Goal: Information Seeking & Learning: Check status

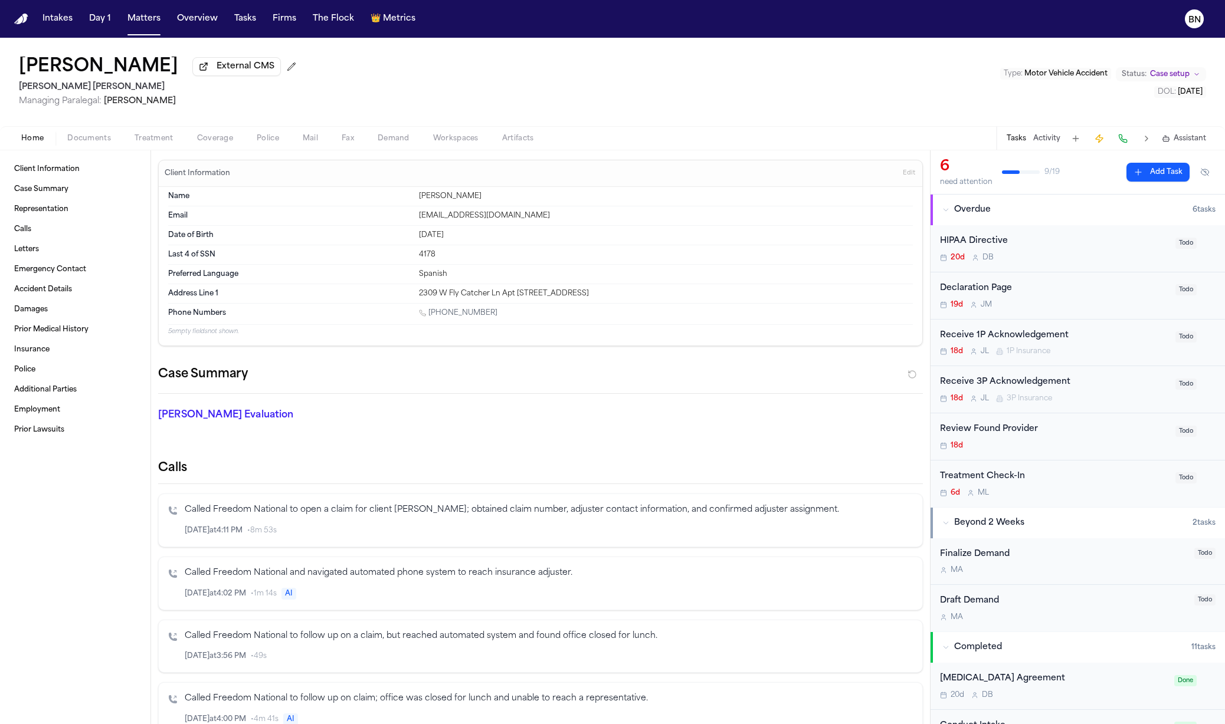
scroll to position [454, 0]
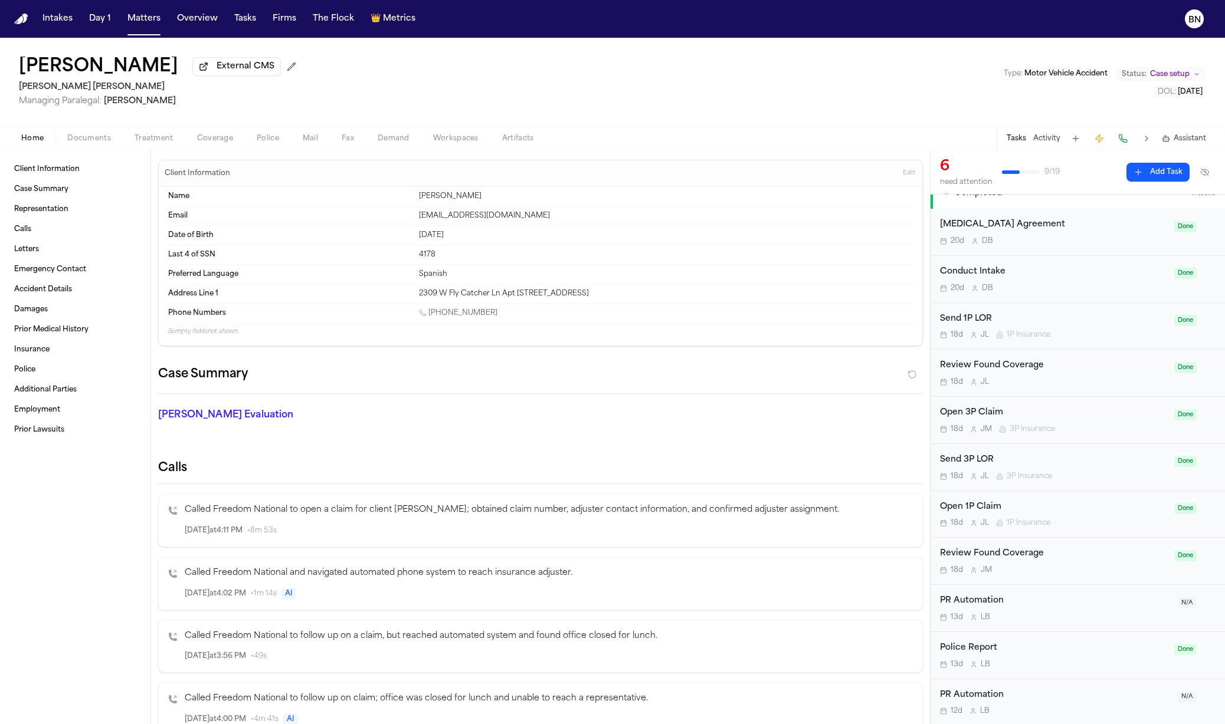
click at [487, 293] on div "2309 W Fly Catcher Ln Apt 204 West Valley City, UT 84119" at bounding box center [666, 293] width 494 height 9
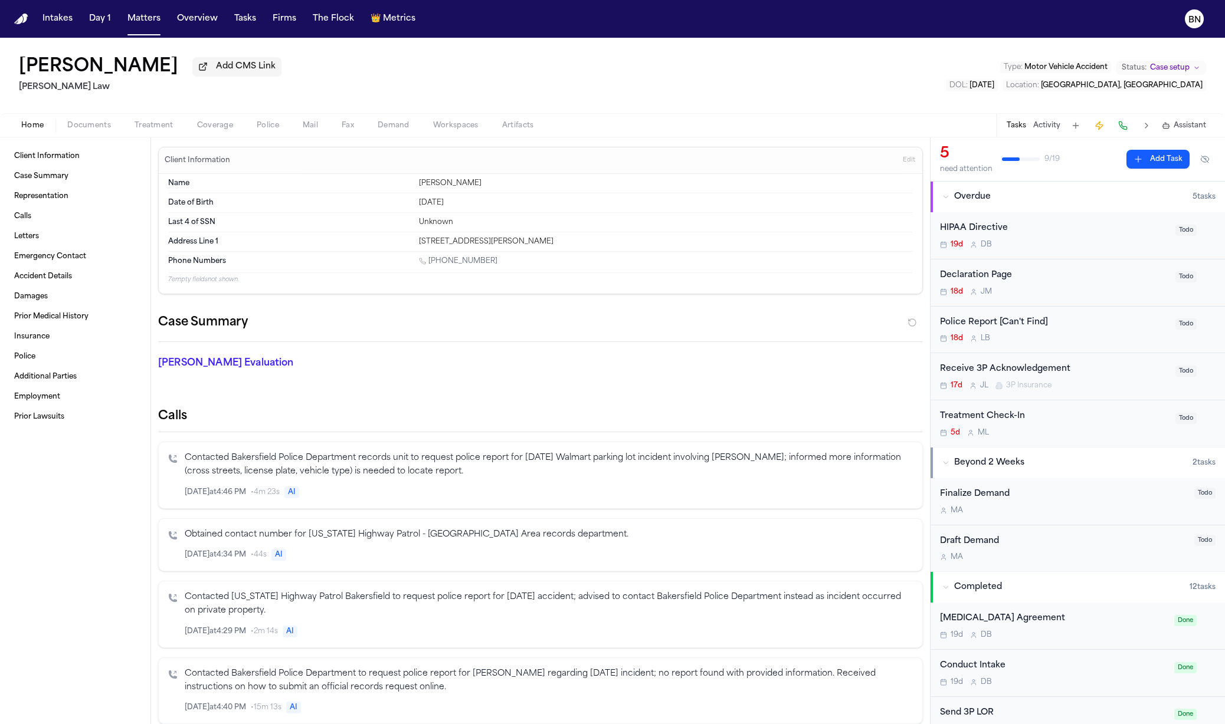
scroll to position [441, 0]
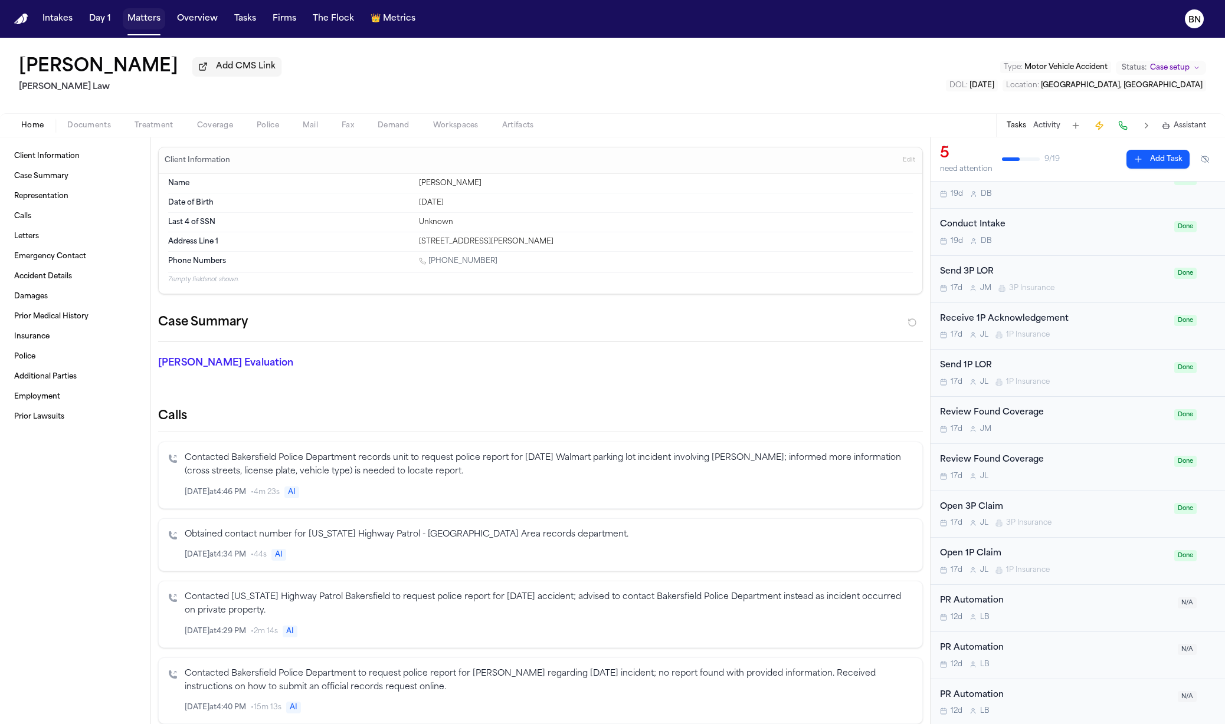
click at [141, 21] on button "Matters" at bounding box center [144, 18] width 42 height 21
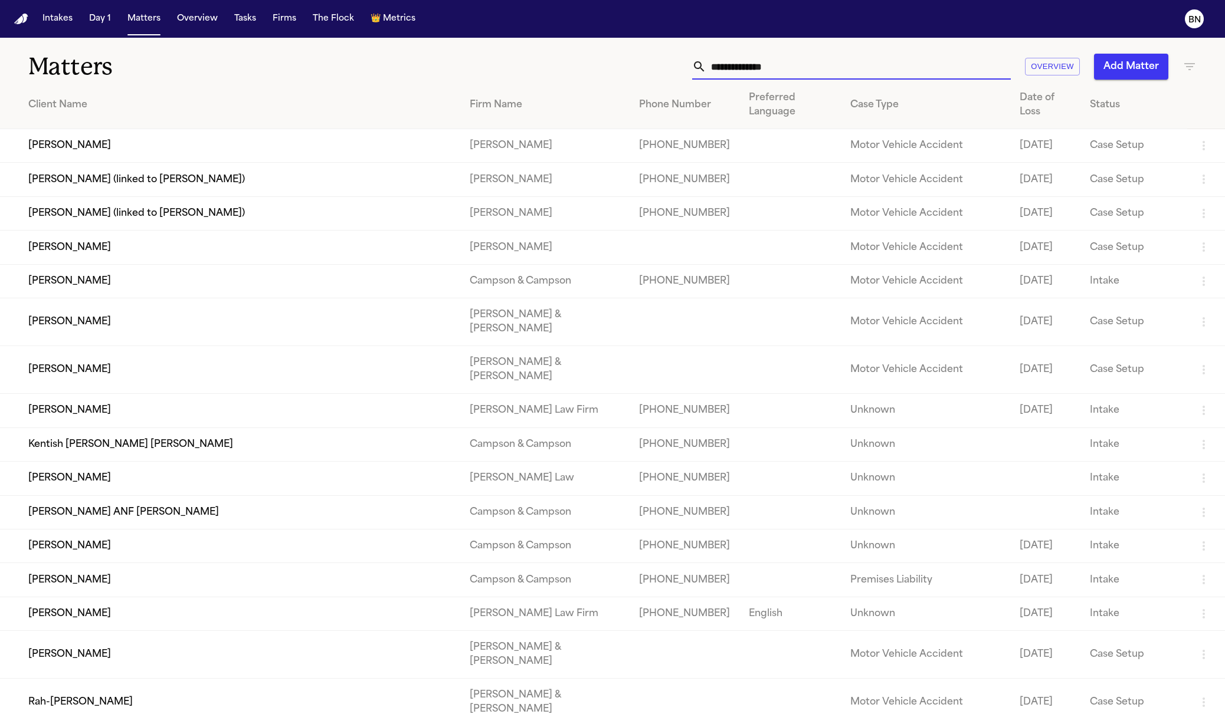
click at [852, 74] on input "text" at bounding box center [858, 67] width 304 height 26
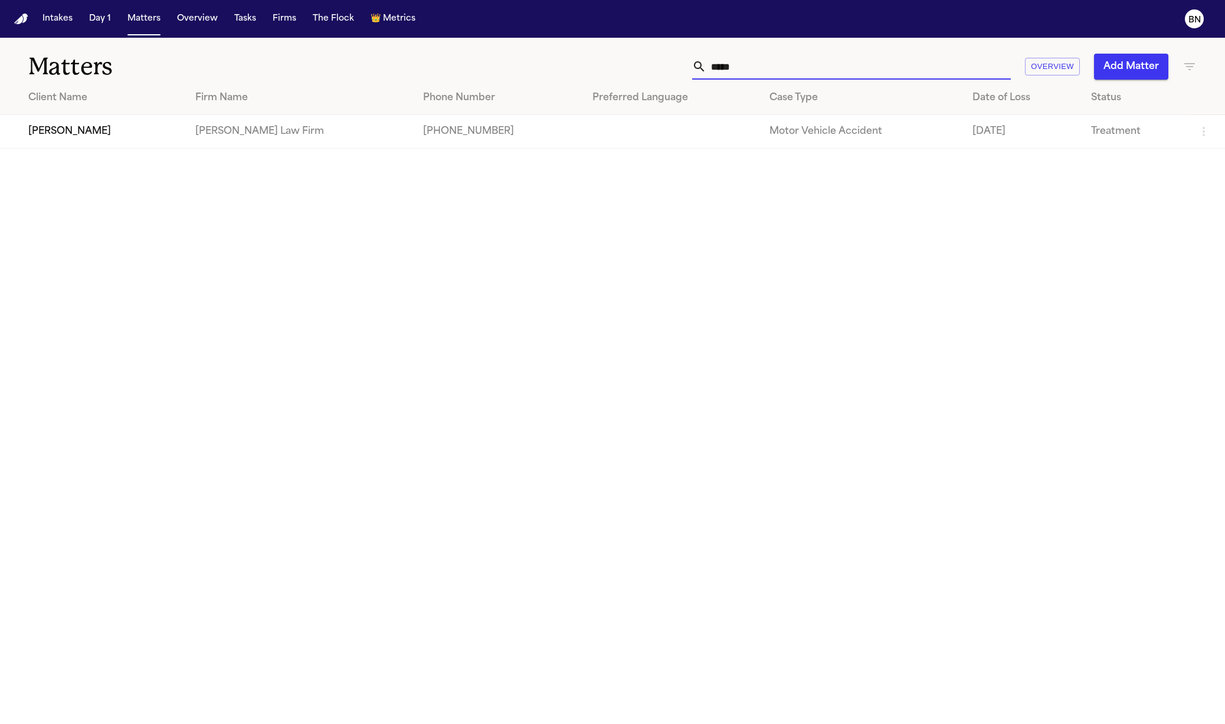
type input "*****"
click at [86, 133] on td "[PERSON_NAME]" at bounding box center [93, 132] width 186 height 34
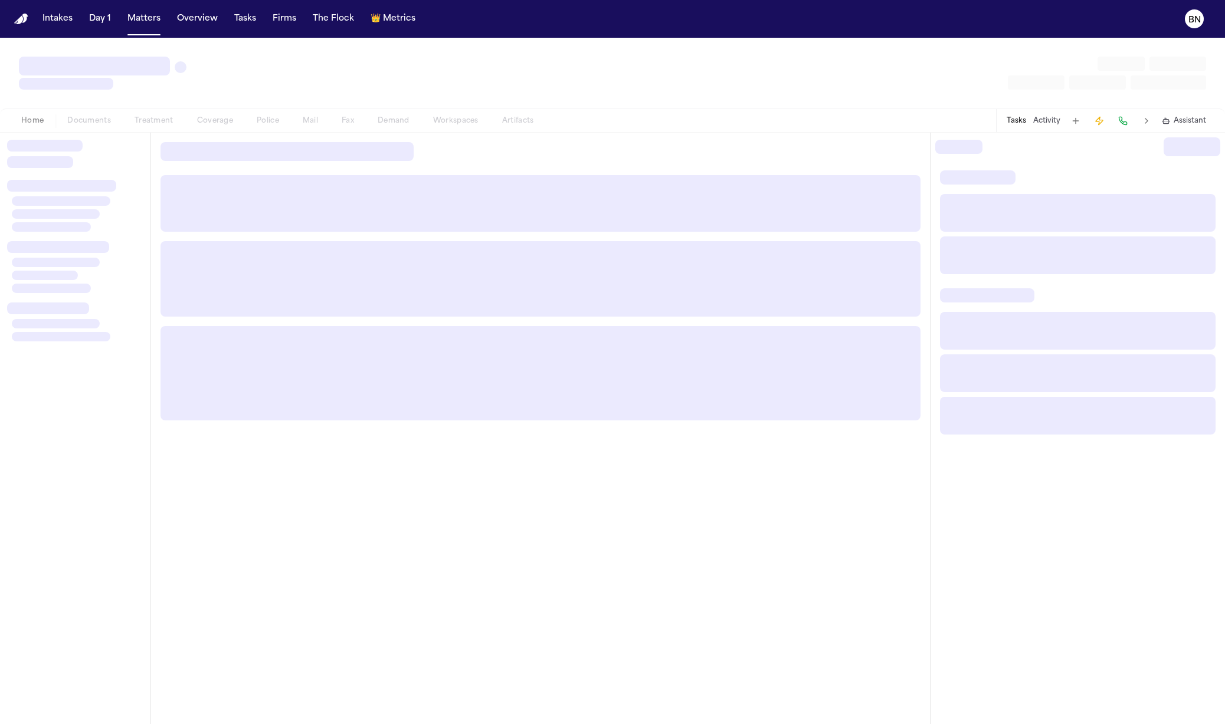
click at [88, 120] on div "Home Documents Treatment Coverage Police Mail Fax Demand Workspaces Artifacts" at bounding box center [277, 121] width 536 height 14
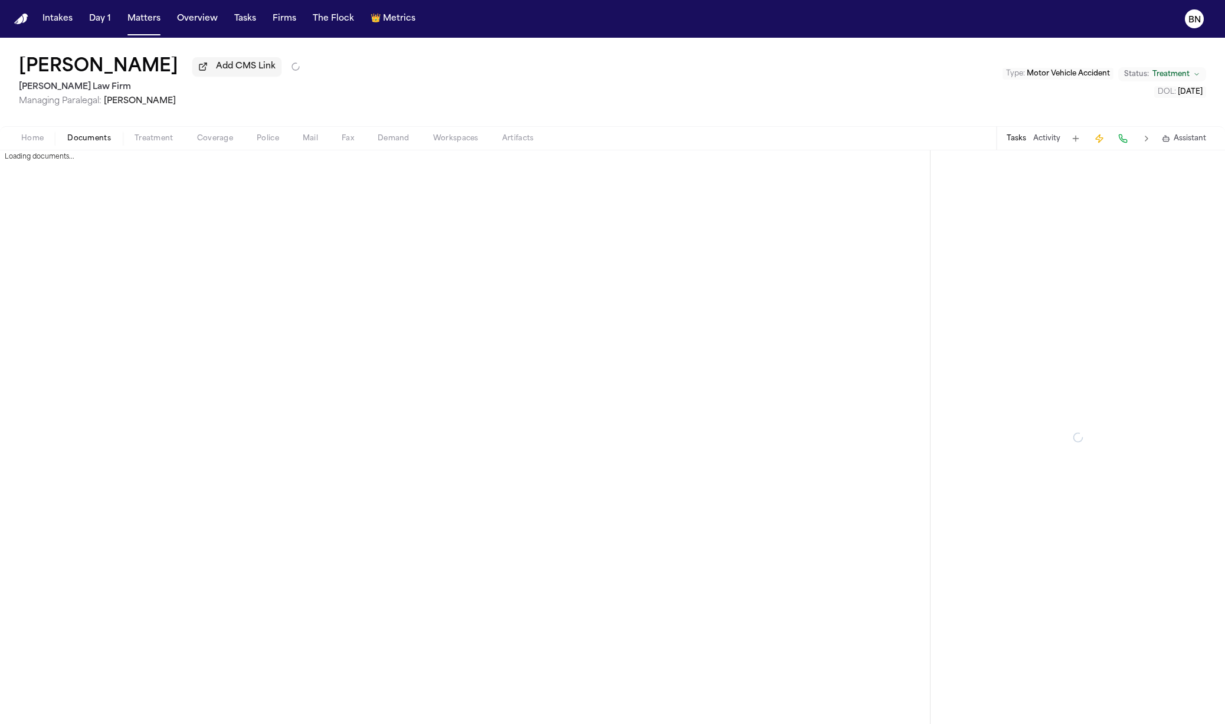
click at [90, 139] on span "Documents" at bounding box center [89, 138] width 44 height 9
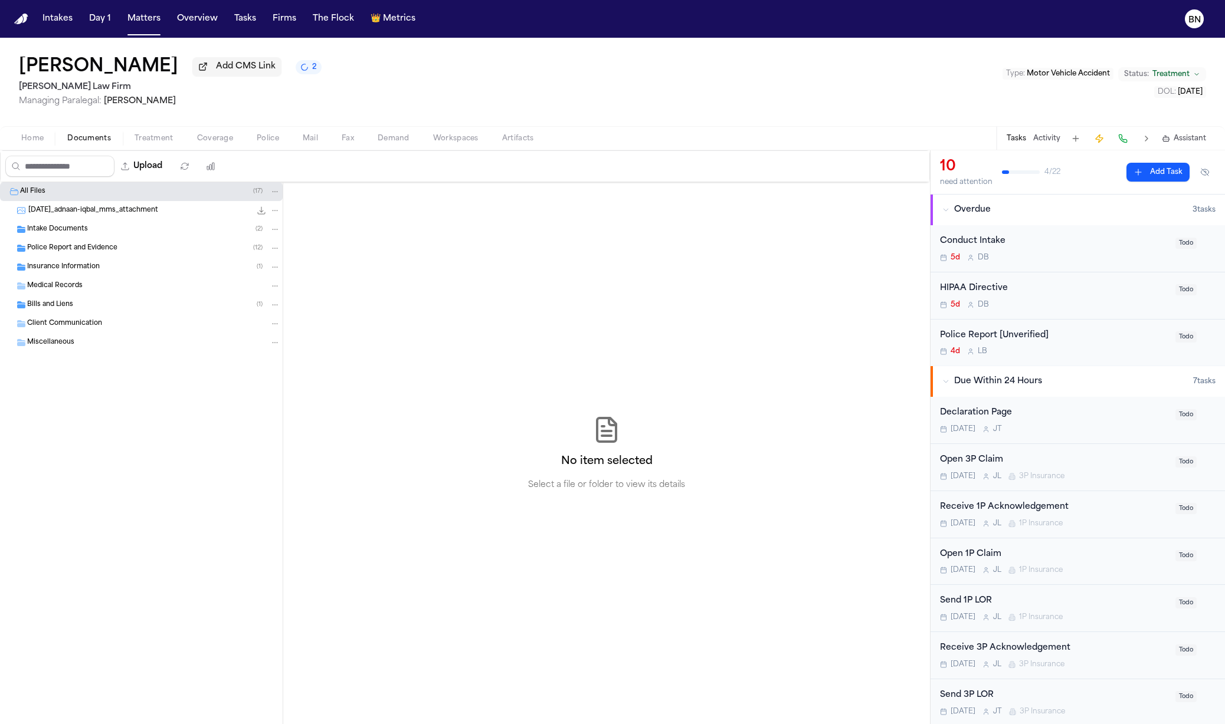
click at [92, 266] on span "Insurance Information" at bounding box center [63, 268] width 73 height 10
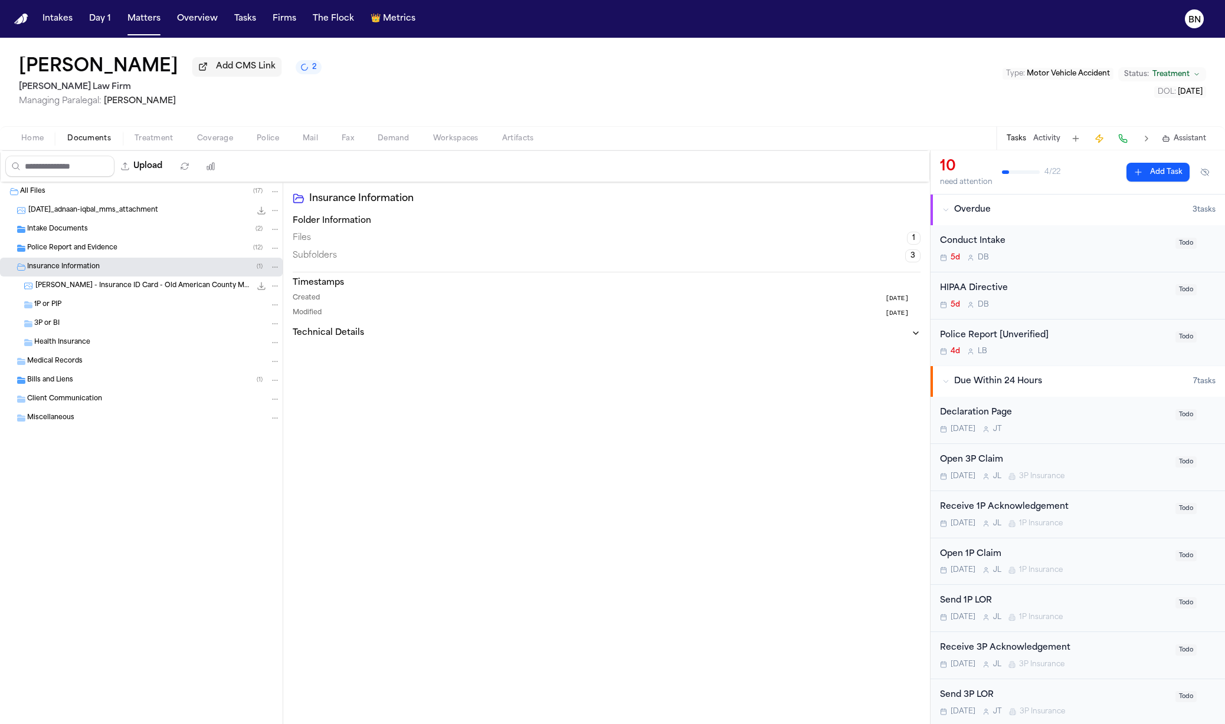
click at [95, 320] on div "3P or BI" at bounding box center [157, 324] width 246 height 11
click at [232, 152] on div "Upload 0 files selected Move files Download files Delete files More actions Cle…" at bounding box center [465, 166] width 930 height 32
click at [227, 143] on span "Coverage" at bounding box center [215, 138] width 36 height 9
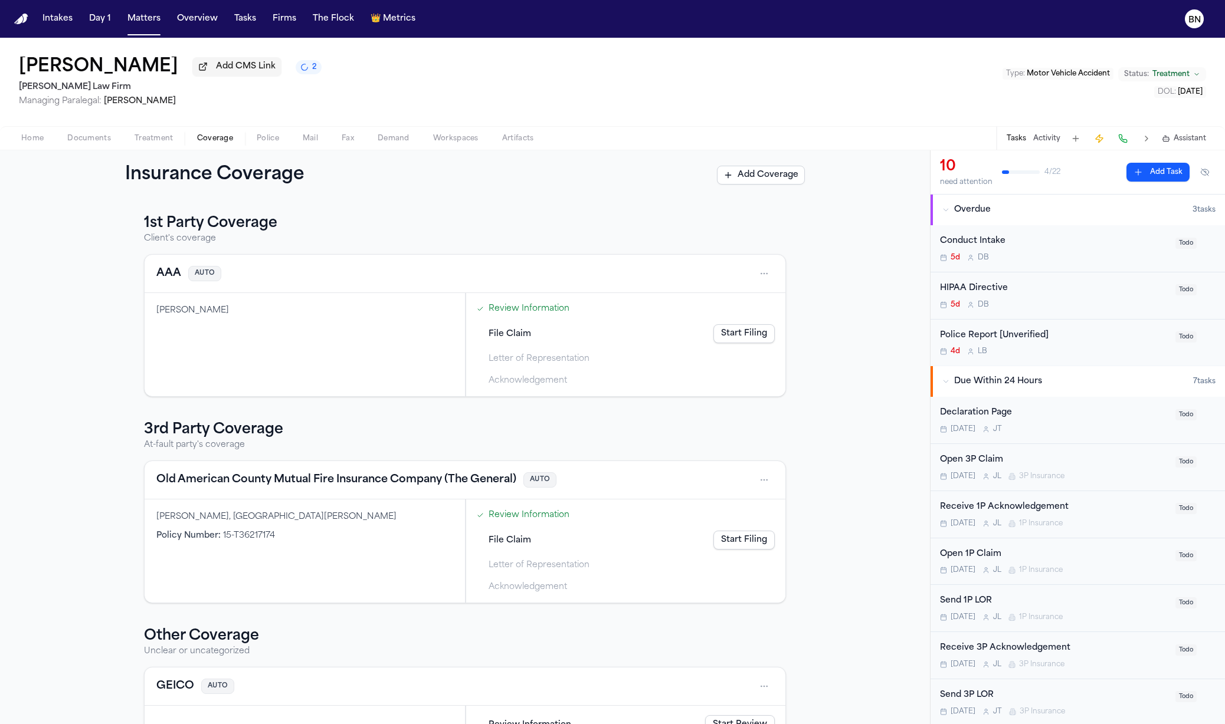
click at [240, 521] on div "[PERSON_NAME], [GEOGRAPHIC_DATA][PERSON_NAME]" at bounding box center [304, 517] width 297 height 12
click at [273, 484] on button "Old American County Mutual Fire Insurance Company (The General)" at bounding box center [336, 480] width 360 height 17
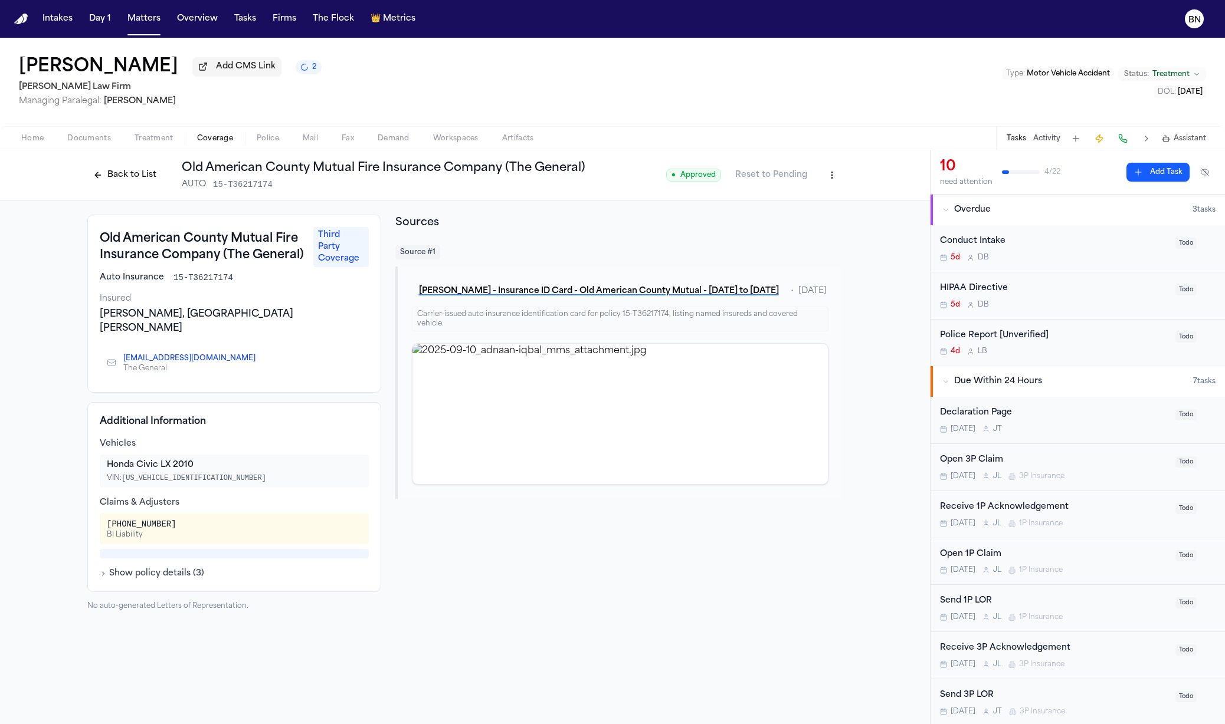
click at [521, 396] on img "View image 2025-09-10_adnaan-iqbal_mms_attachment.jpg" at bounding box center [619, 414] width 415 height 140
